Goal: Information Seeking & Learning: Check status

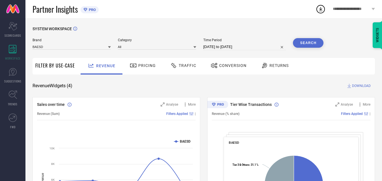
click at [222, 46] on input "[DATE] to [DATE]" at bounding box center [244, 47] width 83 height 7
select select "6"
select select "2025"
select select "7"
select select "2025"
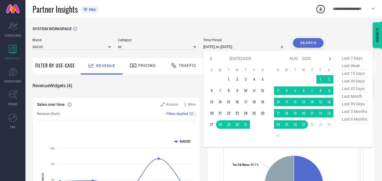
click at [349, 65] on span "last week" at bounding box center [354, 66] width 28 height 8
type input "[DATE] to [DATE]"
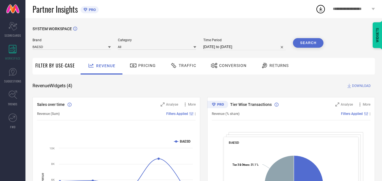
click at [307, 44] on button "Search" at bounding box center [308, 43] width 31 height 10
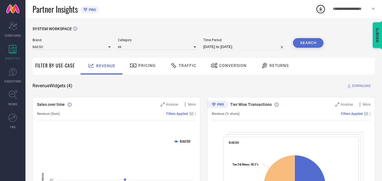
click at [257, 38] on span "Time Period" at bounding box center [244, 40] width 83 height 4
select select "7"
select select "2025"
select select "8"
select select "2025"
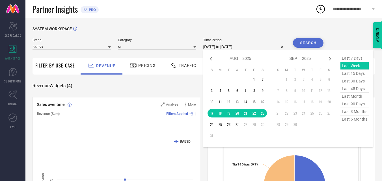
click at [232, 47] on input "[DATE] to [DATE]" at bounding box center [244, 47] width 83 height 7
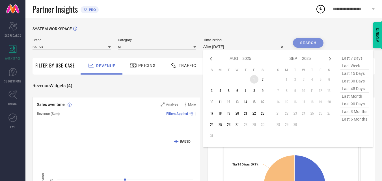
click at [255, 79] on td "1" at bounding box center [254, 79] width 8 height 8
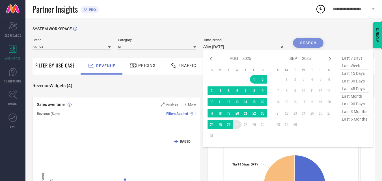
type input "[DATE] to [DATE]"
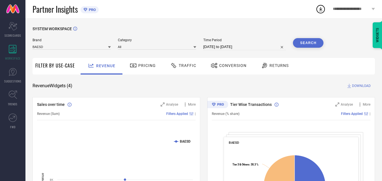
click at [309, 44] on button "Search" at bounding box center [308, 43] width 31 height 10
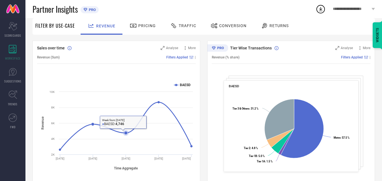
scroll to position [28, 0]
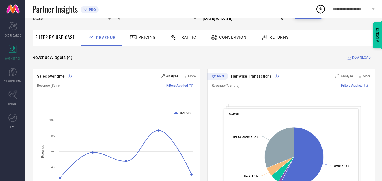
click at [166, 75] on div "Analyse" at bounding box center [170, 77] width 18 height 6
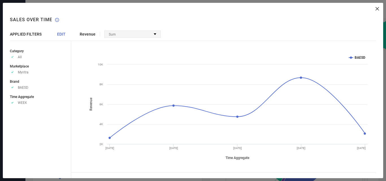
click at [157, 33] on div "Sum" at bounding box center [133, 34] width 56 height 7
click at [208, 24] on div "Revenue Sum No options available Created with Highcharts 9.3.3 Time Aggregate R…" at bounding box center [227, 91] width 312 height 176
click at [141, 35] on div "Sum" at bounding box center [133, 34] width 56 height 7
click at [133, 41] on span "No options available" at bounding box center [126, 41] width 32 height 4
click at [212, 26] on div "Revenue Sum No options available Created with Highcharts 9.3.3 Time Aggregate R…" at bounding box center [227, 91] width 312 height 176
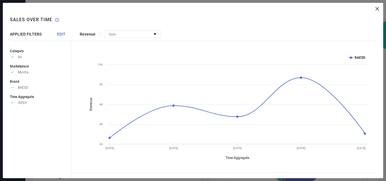
click at [376, 9] on icon at bounding box center [377, 8] width 3 height 3
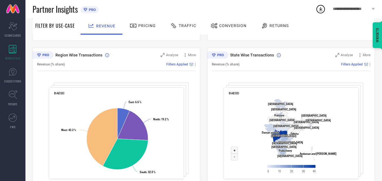
scroll to position [215, 0]
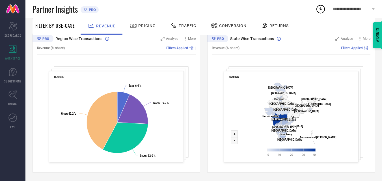
drag, startPoint x: 240, startPoint y: 73, endPoint x: 237, endPoint y: 89, distance: 15.6
click at [237, 89] on div "BAESD Created with Highcharts 9.3.3 Zoom in + Zoom out - [GEOGRAPHIC_DATA] ​ [G…" at bounding box center [291, 117] width 135 height 92
click at [214, 80] on div "State Wise Transactions Analyse More Revenue (% share) Filters Applied | BAESD …" at bounding box center [291, 101] width 168 height 141
click at [233, 69] on div "State Wise Transactions Analyse More Revenue (% share) Filters Applied | BAESD …" at bounding box center [291, 101] width 168 height 141
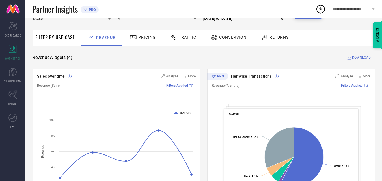
scroll to position [0, 0]
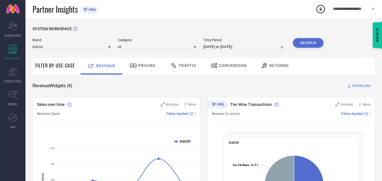
click at [220, 46] on input "[DATE] to [DATE]" at bounding box center [244, 47] width 83 height 7
select select "7"
select select "2025"
select select "8"
select select "2025"
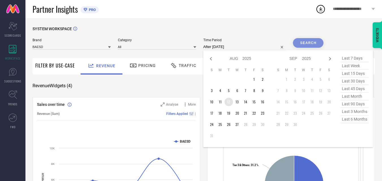
click at [230, 102] on td "12" at bounding box center [229, 102] width 8 height 8
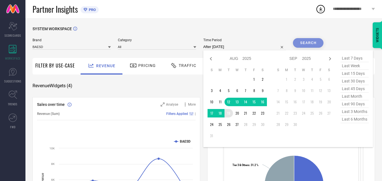
type input "[DATE] to [DATE]"
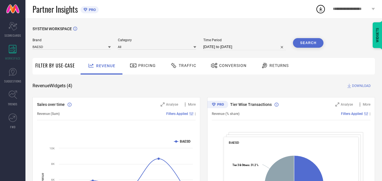
click at [300, 41] on button "Search" at bounding box center [308, 43] width 31 height 10
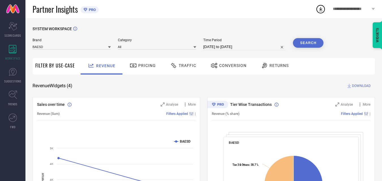
click at [223, 44] on input "[DATE] to [DATE]" at bounding box center [244, 47] width 83 height 7
select select "7"
select select "2025"
select select "8"
select select "2025"
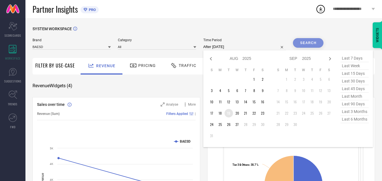
click at [228, 114] on td "19" at bounding box center [229, 113] width 8 height 8
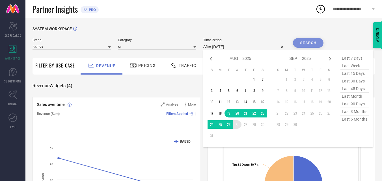
type input "[DATE] to [DATE]"
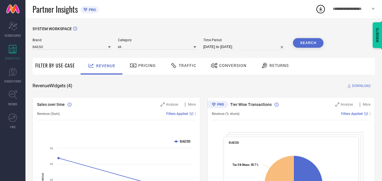
click at [310, 42] on button "Search" at bounding box center [308, 43] width 31 height 10
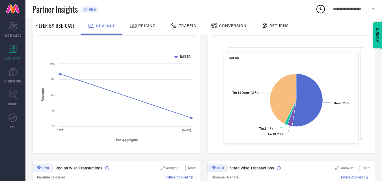
scroll to position [57, 0]
